Goal: Information Seeking & Learning: Learn about a topic

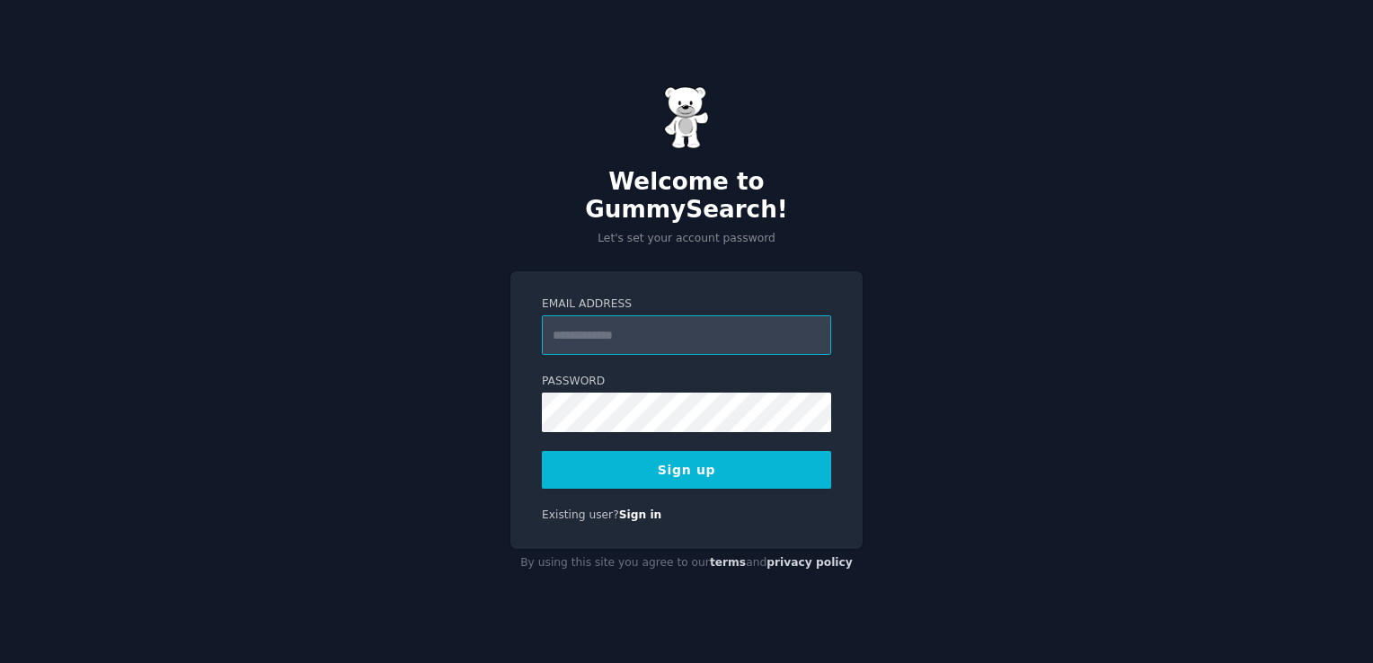
click at [622, 331] on input "Email Address" at bounding box center [686, 335] width 289 height 40
type input "**********"
click at [662, 451] on button "Sign up" at bounding box center [686, 470] width 289 height 38
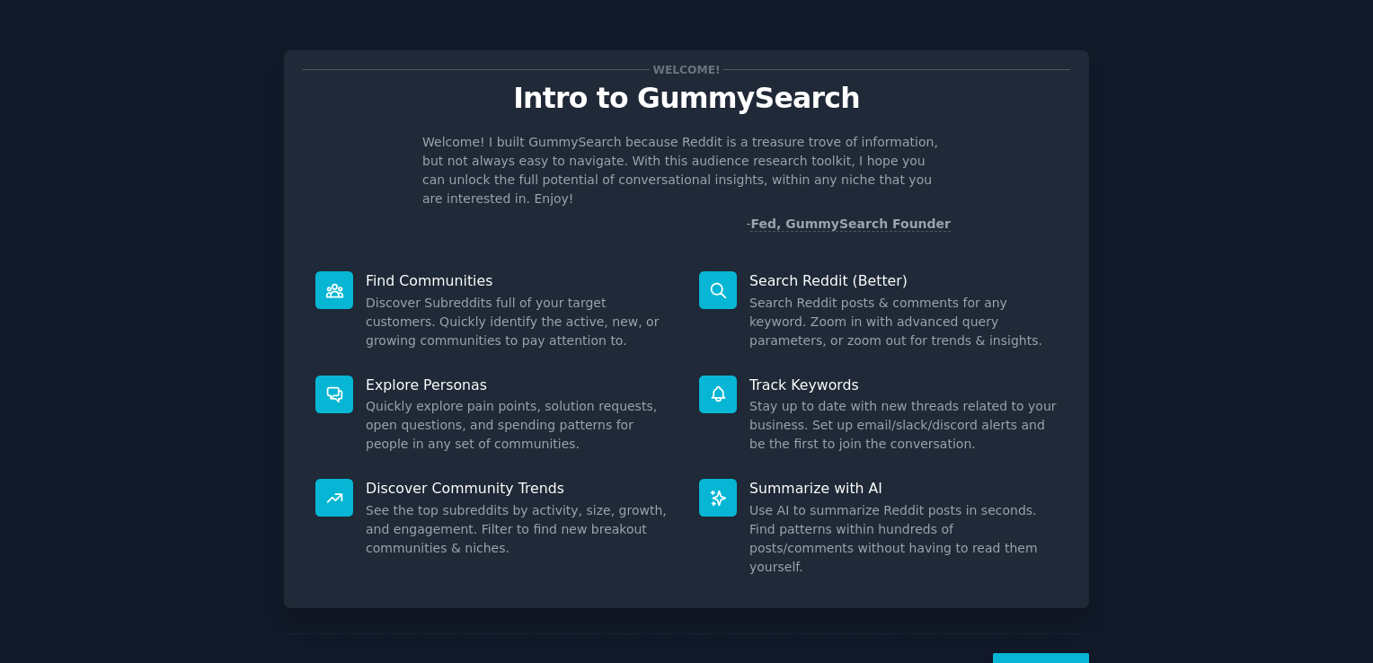
click at [1022, 653] on button "Next" at bounding box center [1041, 675] width 96 height 44
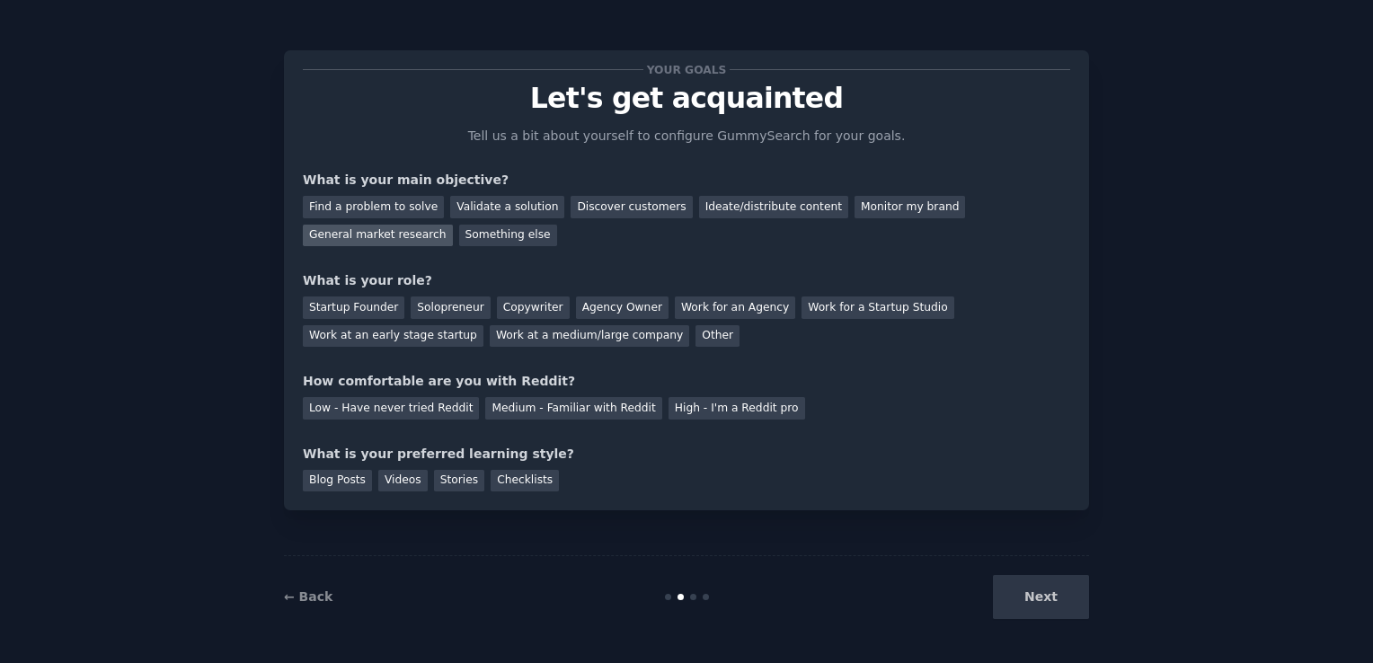
click at [453, 225] on div "General market research" at bounding box center [378, 236] width 150 height 22
click at [695, 340] on div "Other" at bounding box center [717, 336] width 44 height 22
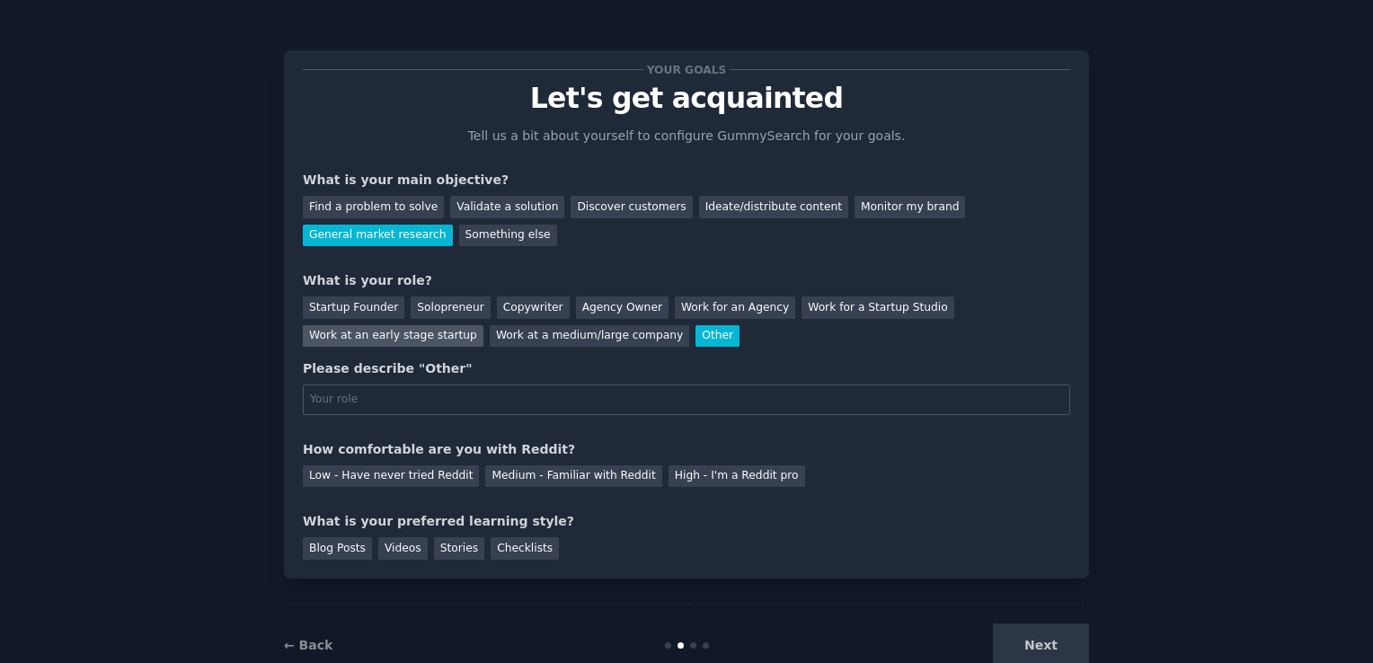
click at [483, 325] on div "Work at an early stage startup" at bounding box center [393, 336] width 181 height 22
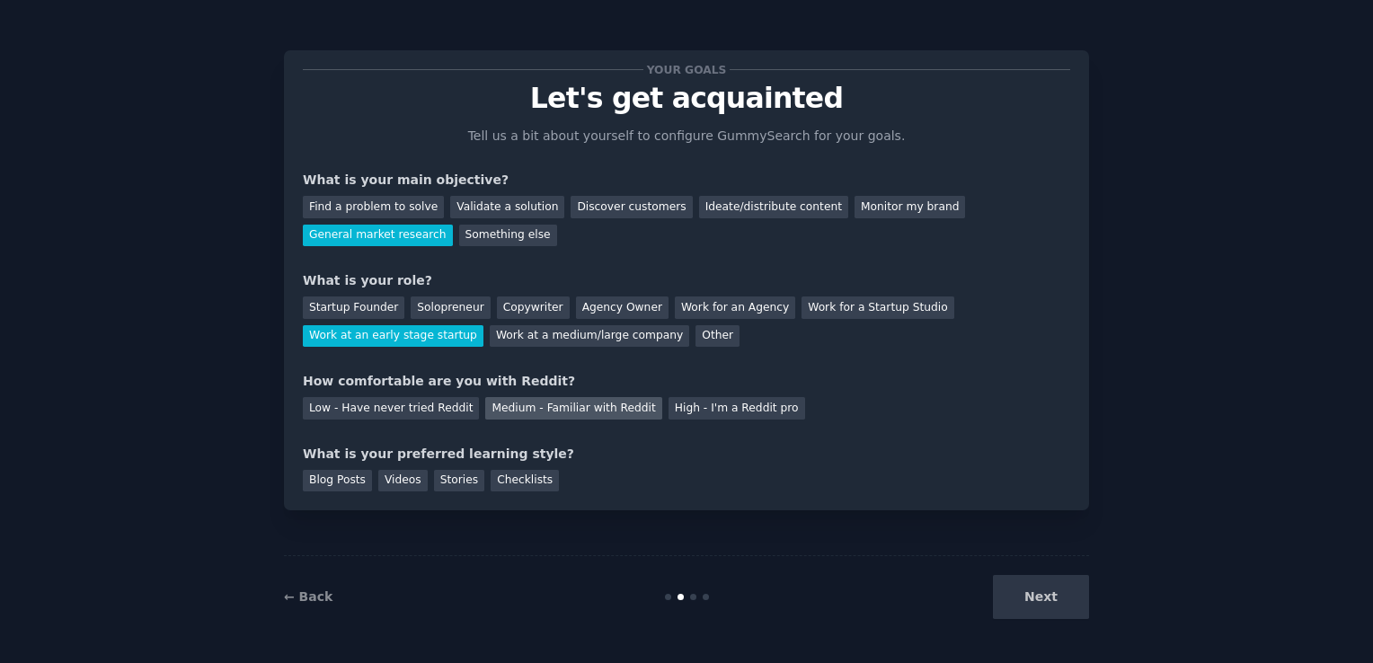
click at [569, 411] on div "Medium - Familiar with Reddit" at bounding box center [573, 408] width 176 height 22
drag, startPoint x: 343, startPoint y: 485, endPoint x: 426, endPoint y: 482, distance: 82.7
click at [344, 483] on div "Blog Posts" at bounding box center [337, 481] width 69 height 22
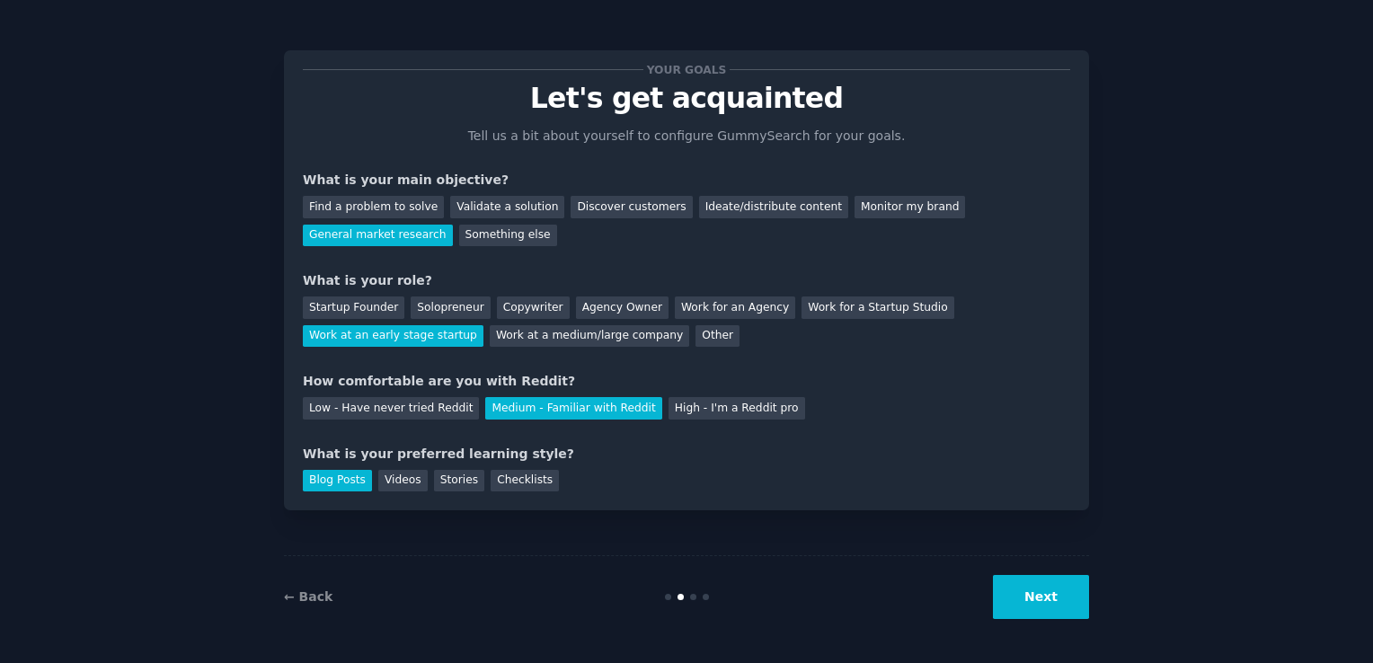
click at [1056, 603] on button "Next" at bounding box center [1041, 597] width 96 height 44
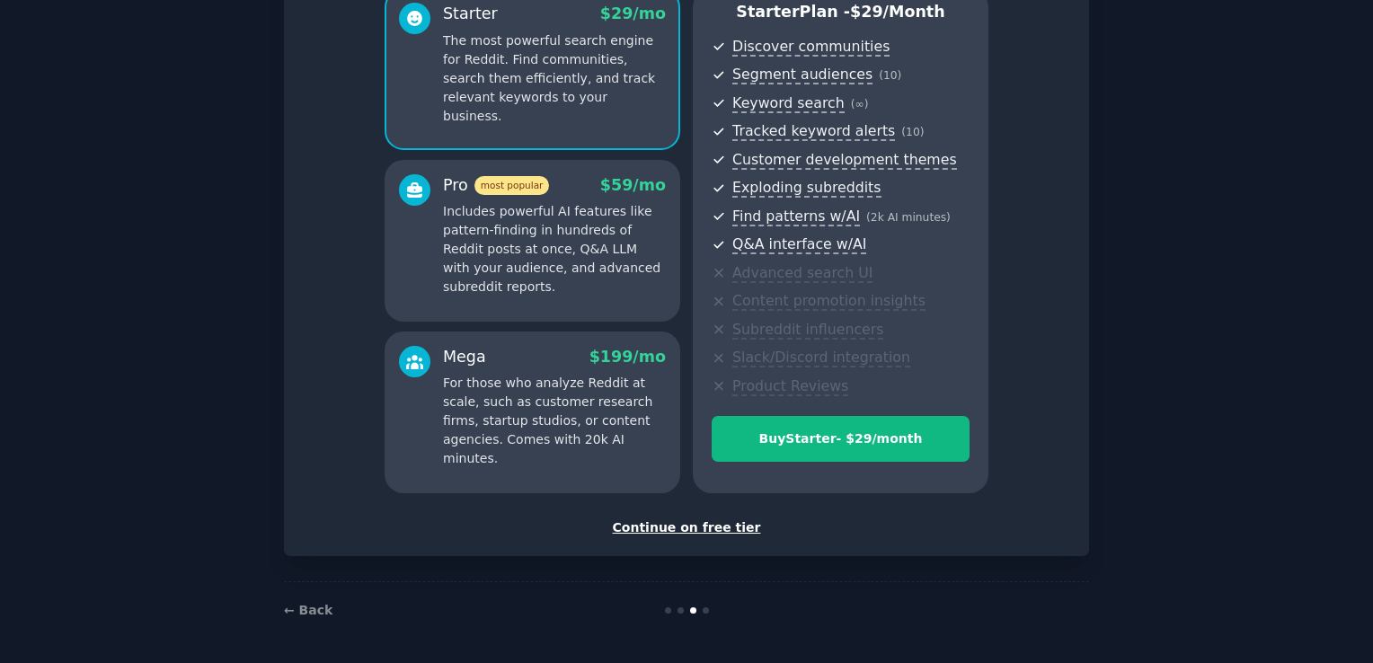
click at [703, 528] on div "Continue on free tier" at bounding box center [686, 527] width 767 height 19
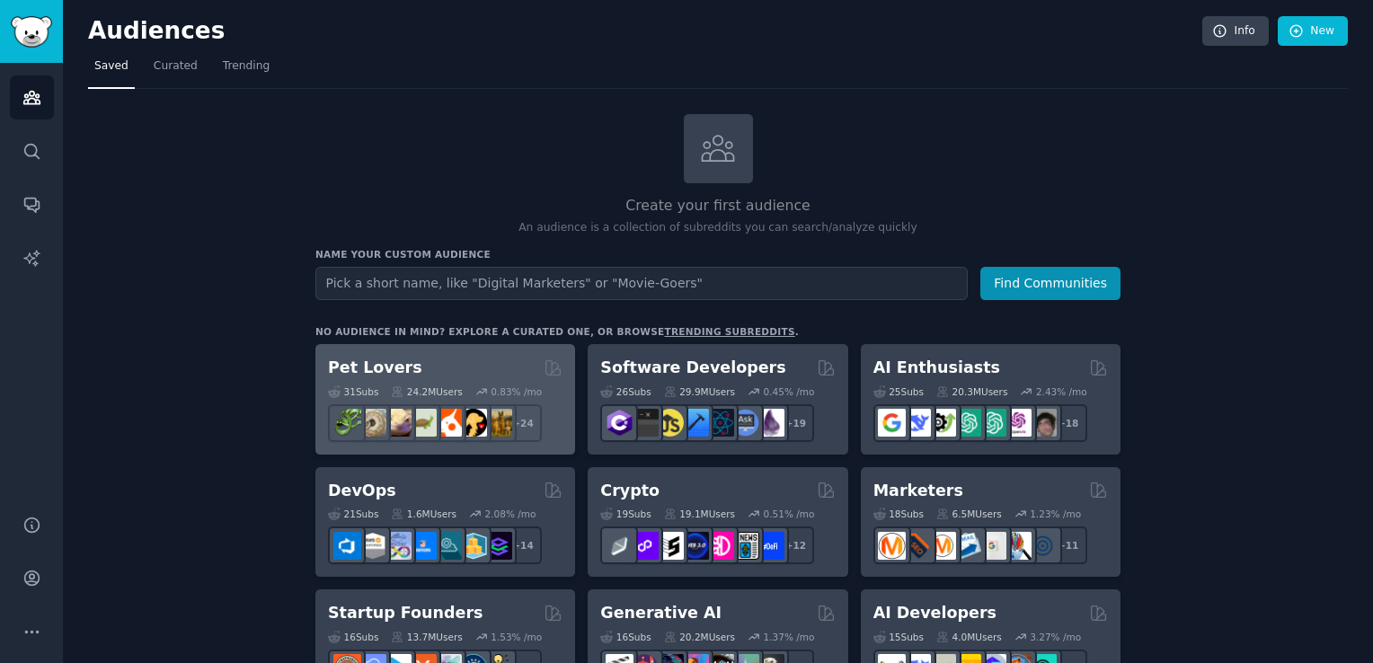
click at [373, 366] on h2 "Pet Lovers" at bounding box center [375, 368] width 94 height 22
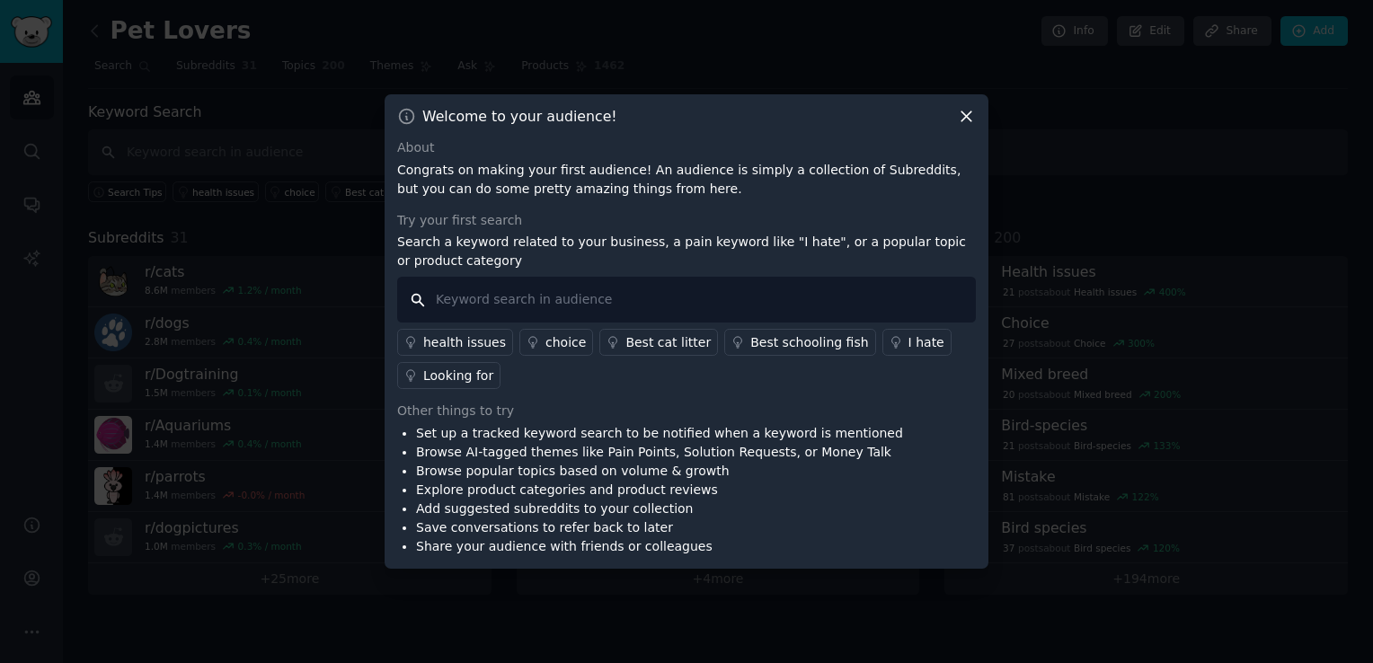
click at [602, 291] on input "text" at bounding box center [686, 300] width 579 height 46
type input "collar"
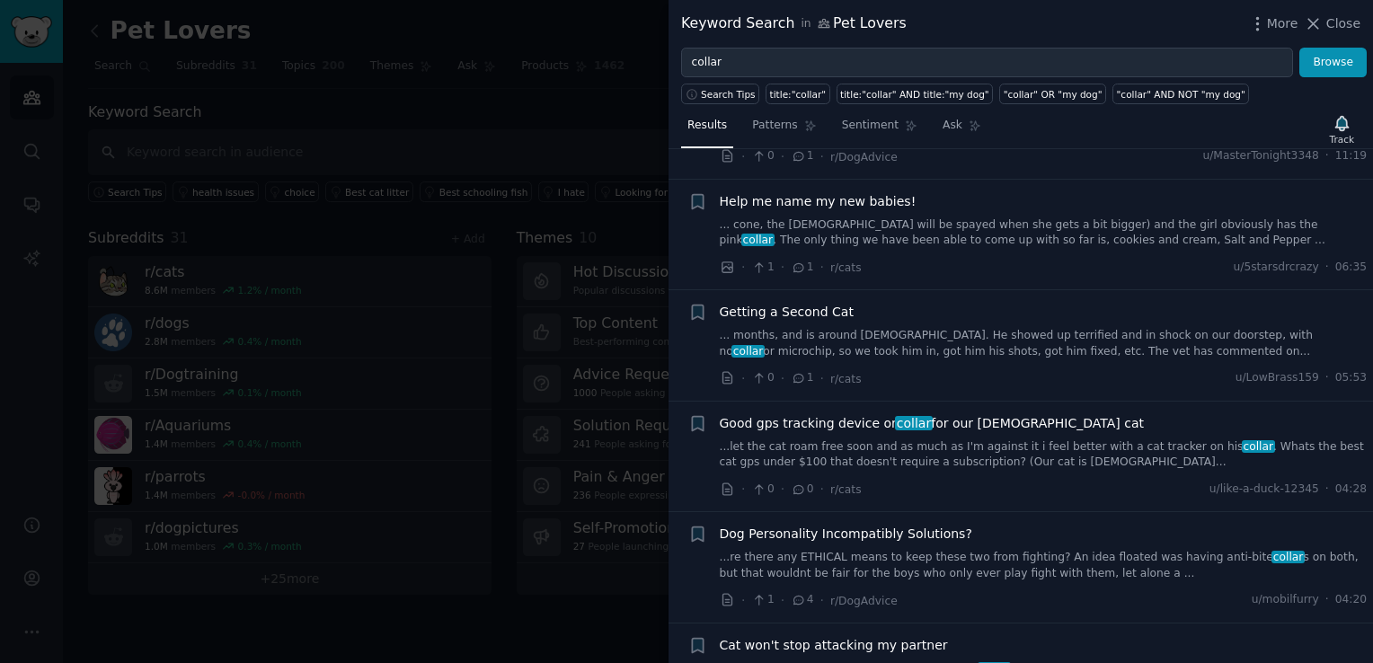
scroll to position [719, 0]
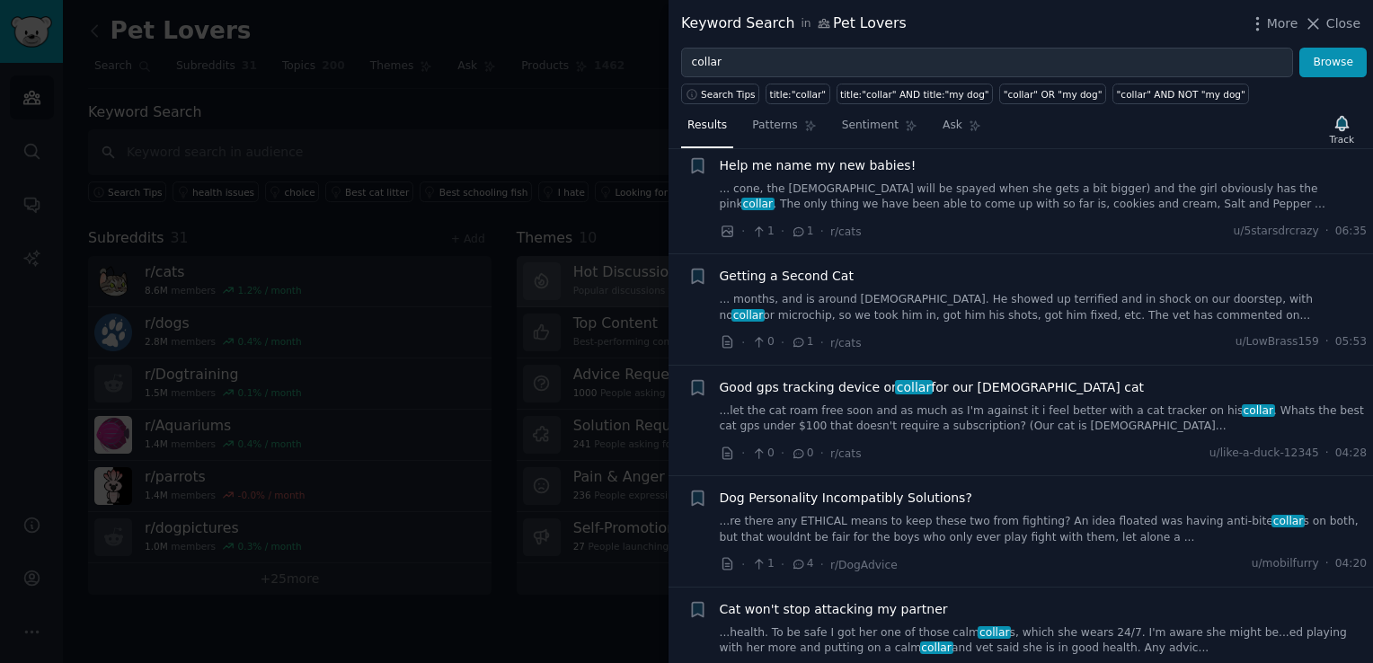
drag, startPoint x: 1318, startPoint y: 22, endPoint x: 686, endPoint y: 255, distance: 673.1
click at [1318, 22] on icon at bounding box center [1314, 24] width 10 height 10
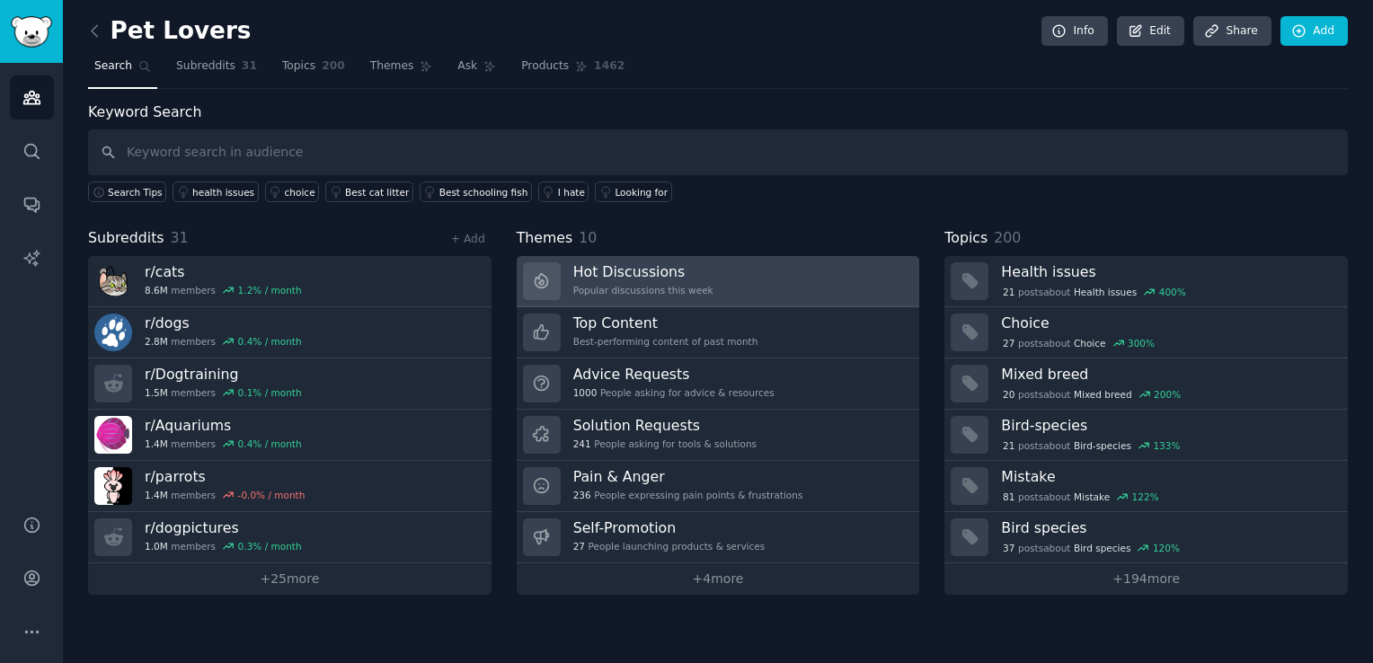
click at [632, 268] on h3 "Hot Discussions" at bounding box center [643, 271] width 140 height 19
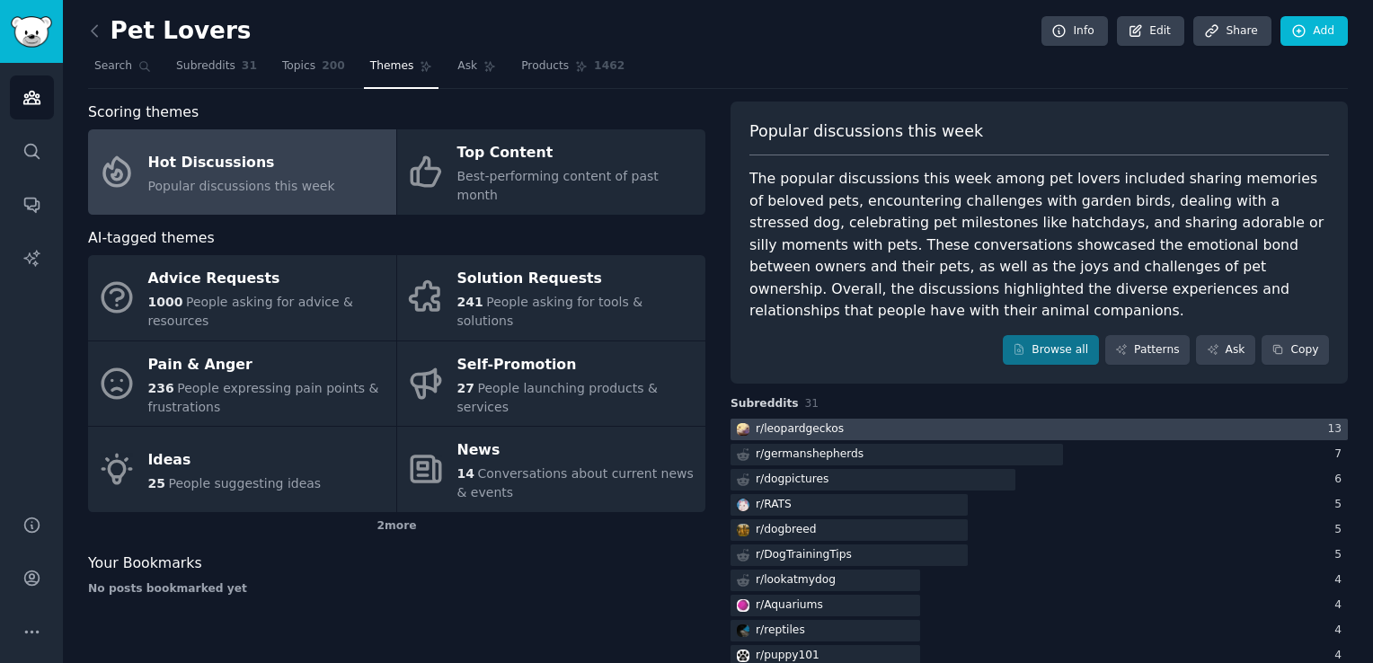
click at [812, 421] on div "r/ leopardgeckos" at bounding box center [800, 429] width 88 height 16
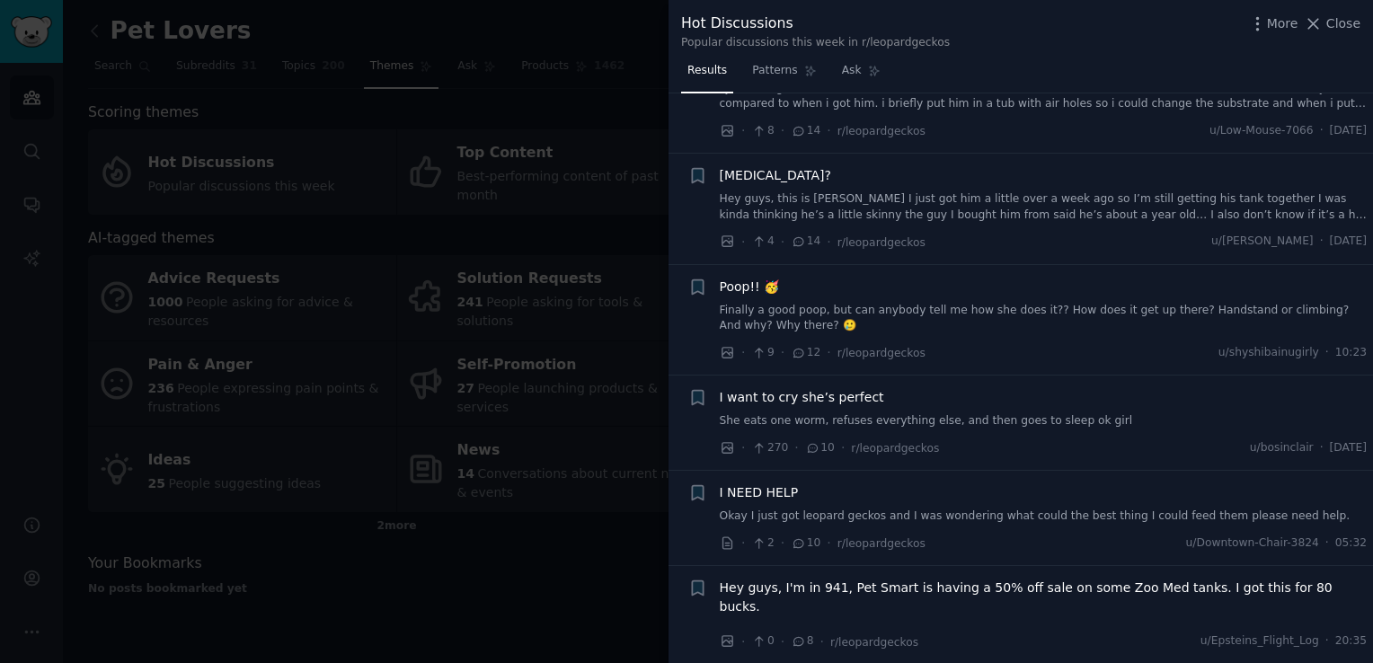
scroll to position [2695, 0]
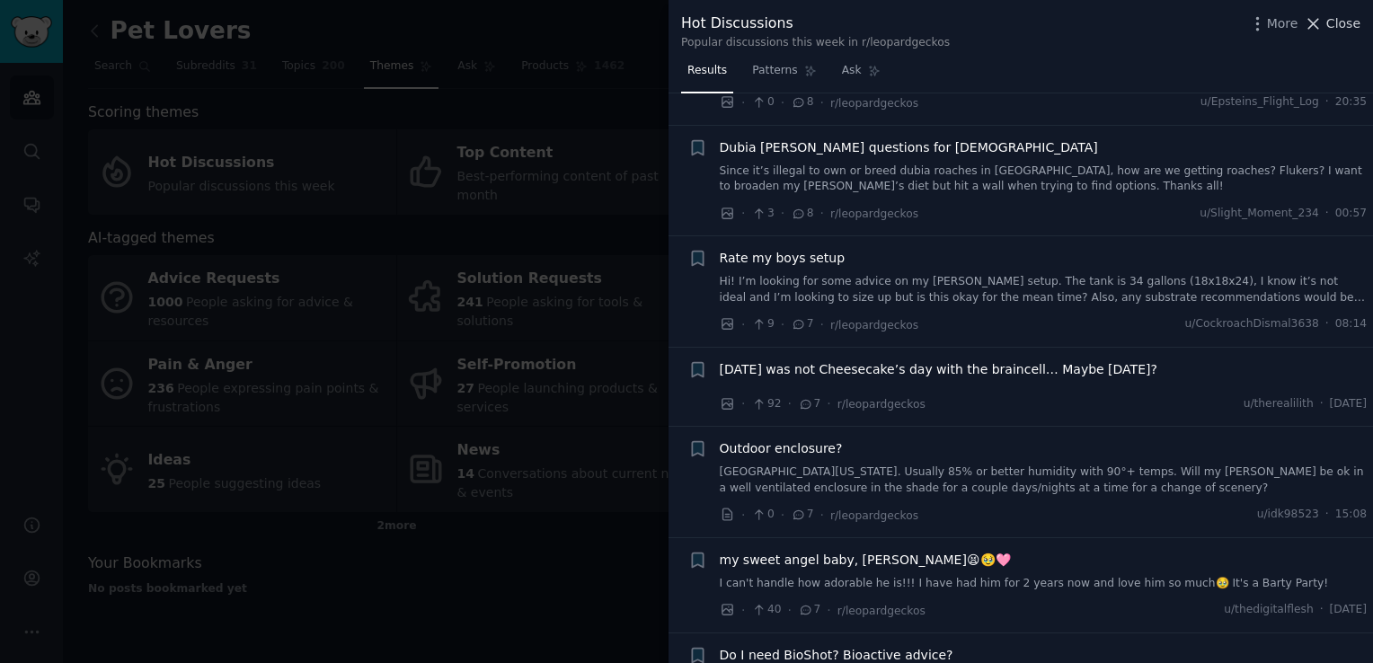
click at [1342, 22] on span "Close" at bounding box center [1343, 23] width 34 height 19
